Goal: Transaction & Acquisition: Book appointment/travel/reservation

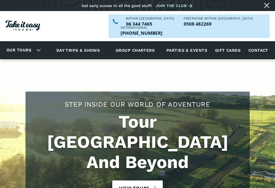
scroll to position [225, 0]
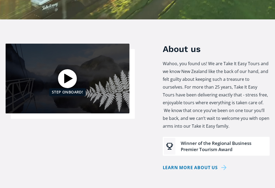
click at [225, 164] on link "Learn more about us" at bounding box center [196, 168] width 66 height 8
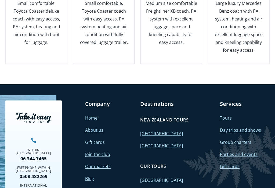
scroll to position [803, 0]
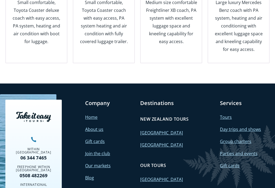
click at [156, 187] on link "International" at bounding box center [153, 192] width 26 height 6
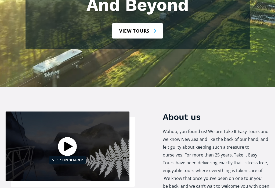
scroll to position [198, 0]
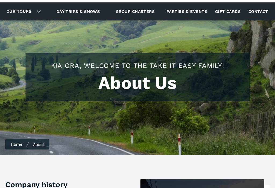
scroll to position [70, 0]
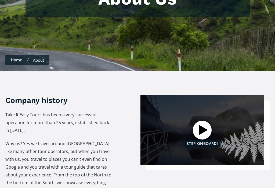
click at [201, 123] on div at bounding box center [202, 130] width 19 height 19
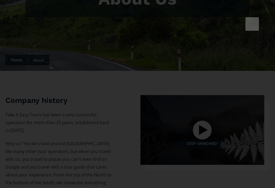
scroll to position [123, 0]
click at [254, 23] on button at bounding box center [252, 23] width 13 height 13
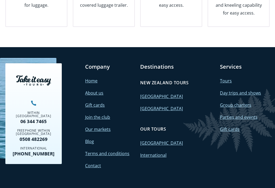
scroll to position [843, 0]
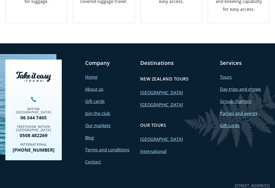
click at [159, 148] on link "International" at bounding box center [153, 151] width 26 height 6
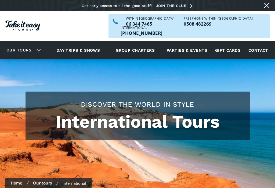
scroll to position [307, 0]
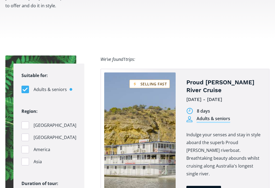
click at [26, 124] on div "Filters" at bounding box center [26, 125] width 8 height 8
click at [25, 124] on input "[GEOGRAPHIC_DATA]" at bounding box center [23, 124] width 3 height 3
click at [49, 124] on span "[GEOGRAPHIC_DATA]" at bounding box center [55, 125] width 43 height 7
click at [25, 124] on input "[GEOGRAPHIC_DATA]" at bounding box center [23, 124] width 3 height 3
click at [43, 125] on span "[GEOGRAPHIC_DATA]" at bounding box center [55, 125] width 43 height 7
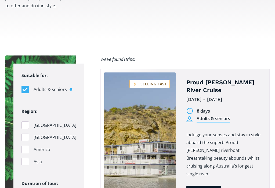
click at [25, 125] on input "[GEOGRAPHIC_DATA]" at bounding box center [23, 124] width 3 height 3
checkbox input "true"
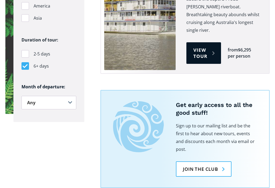
scroll to position [444, 0]
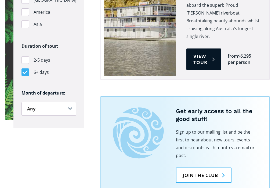
click at [54, 116] on select "Any January February March April May June July August September October Novembe…" at bounding box center [49, 108] width 55 height 13
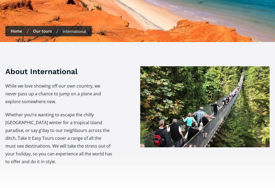
scroll to position [151, 0]
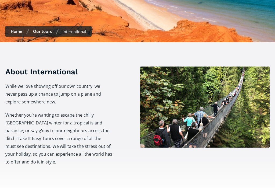
click at [132, 150] on div "About International While we love showing off our own country, we never pass up…" at bounding box center [137, 119] width 265 height 105
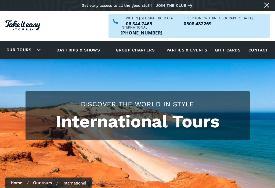
scroll to position [0, 0]
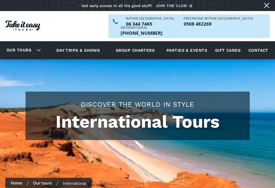
click at [39, 43] on div "Our tours" at bounding box center [22, 50] width 45 height 15
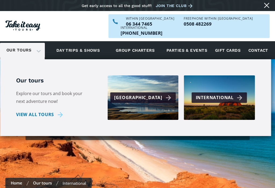
click at [244, 94] on div "International" at bounding box center [220, 98] width 49 height 8
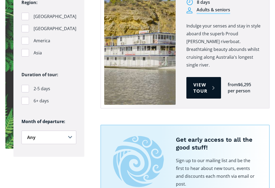
scroll to position [272, 0]
